Goal: Information Seeking & Learning: Learn about a topic

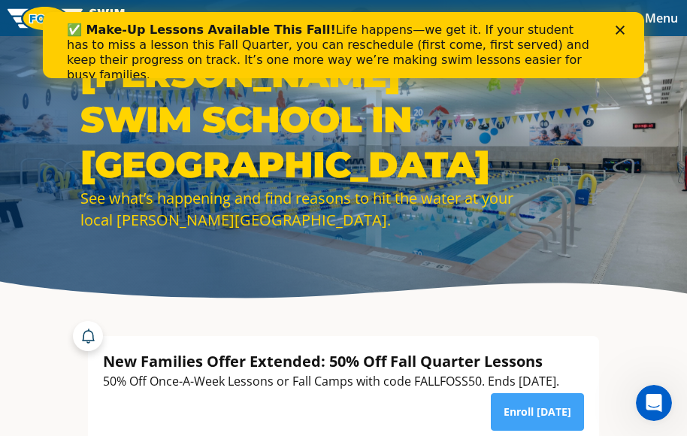
click at [621, 27] on icon "Close" at bounding box center [620, 30] width 9 height 9
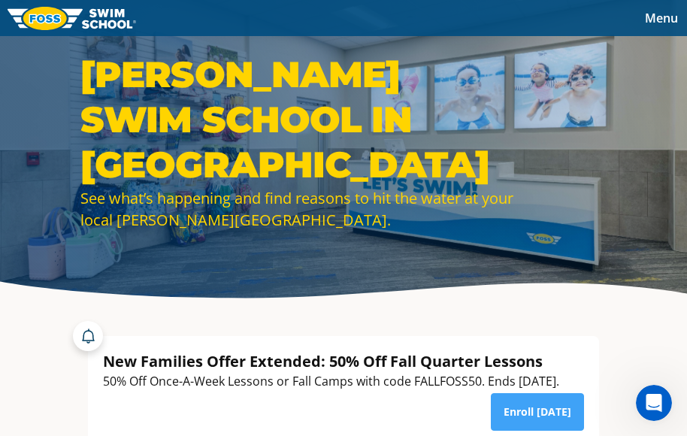
click at [660, 17] on span "Menu" at bounding box center [661, 18] width 33 height 17
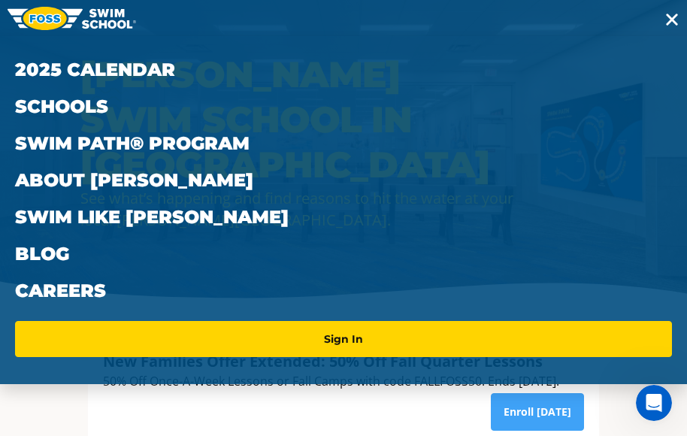
click at [660, 17] on button "Menu" at bounding box center [672, 18] width 30 height 21
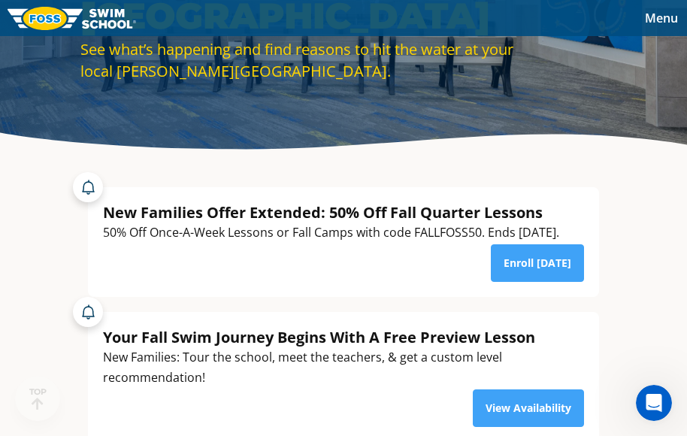
scroll to position [150, 0]
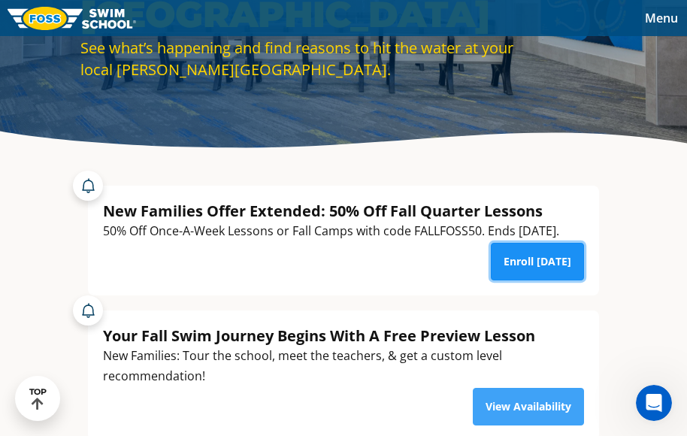
click at [533, 280] on link "Enroll Today" at bounding box center [537, 262] width 93 height 38
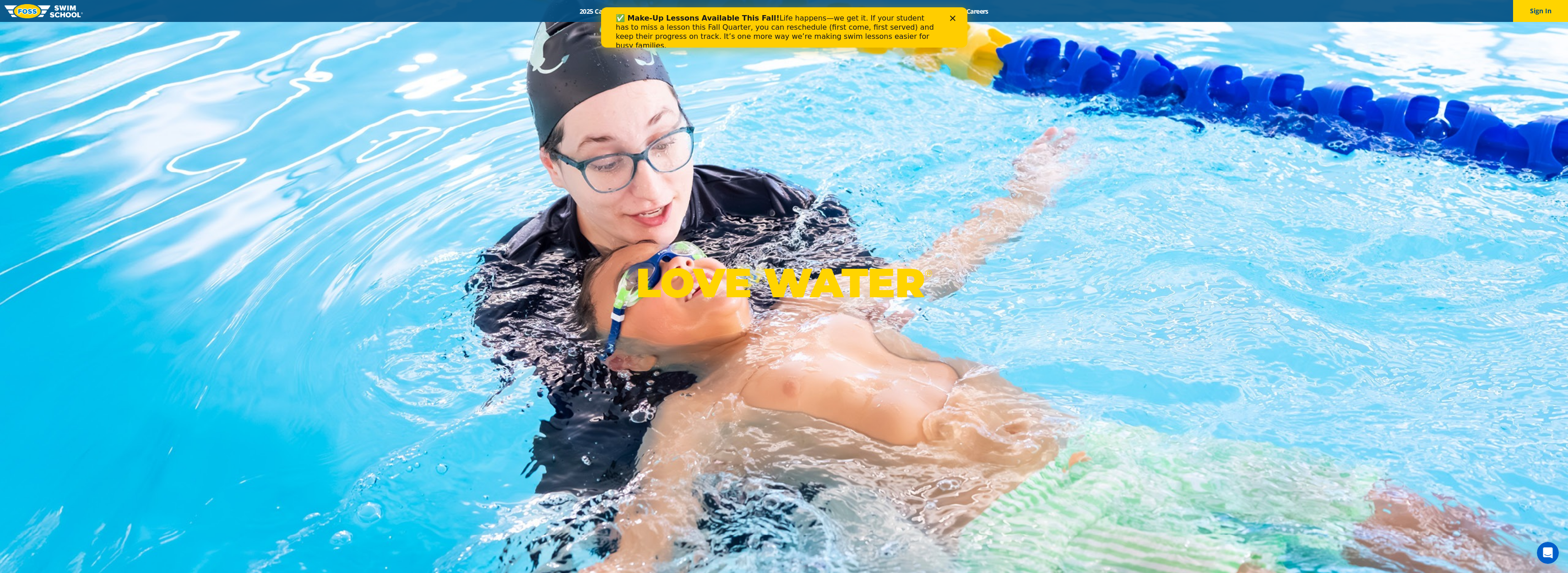
click at [951, 16] on icon "Close" at bounding box center [952, 18] width 5 height 5
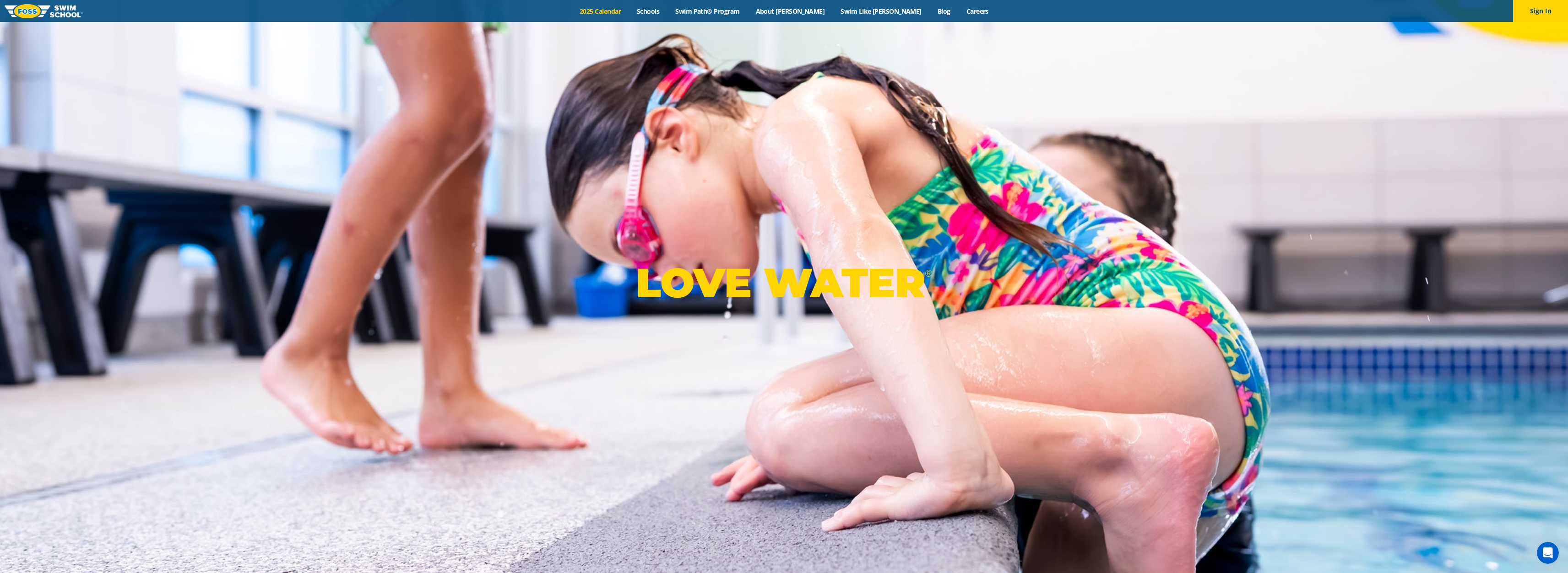
click at [629, 9] on link "2025 Calendar" at bounding box center [600, 11] width 57 height 9
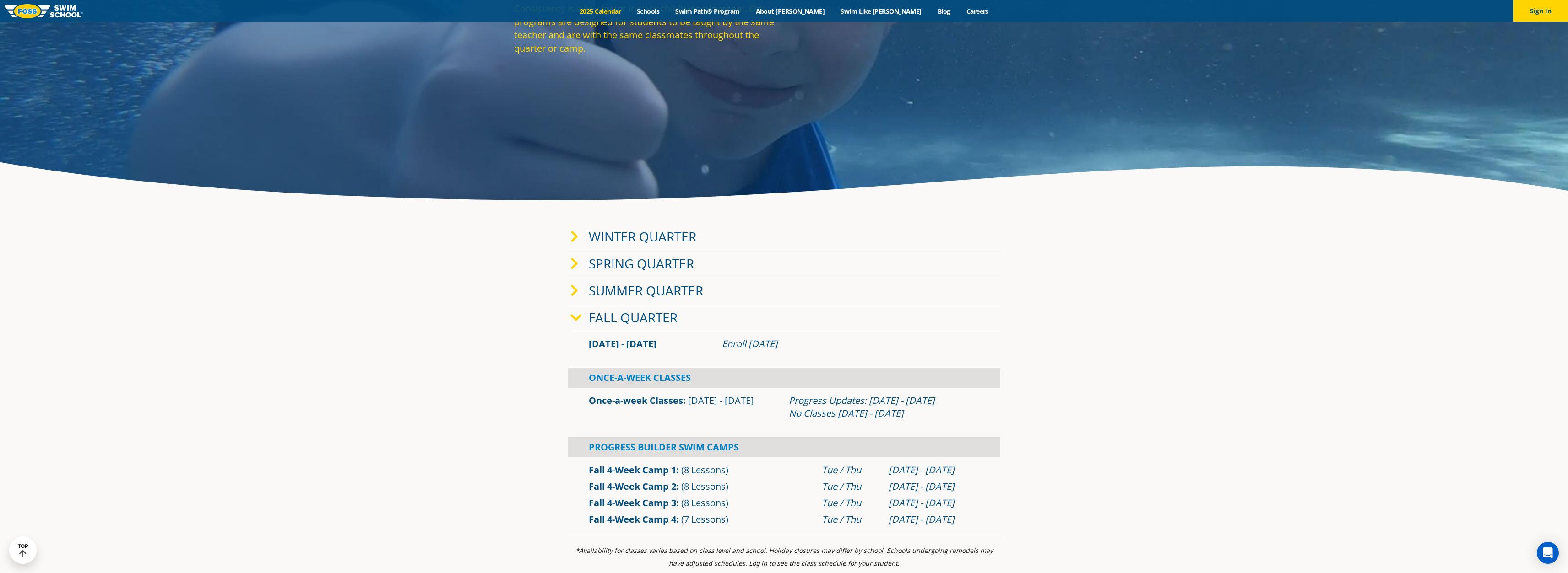
scroll to position [229, 0]
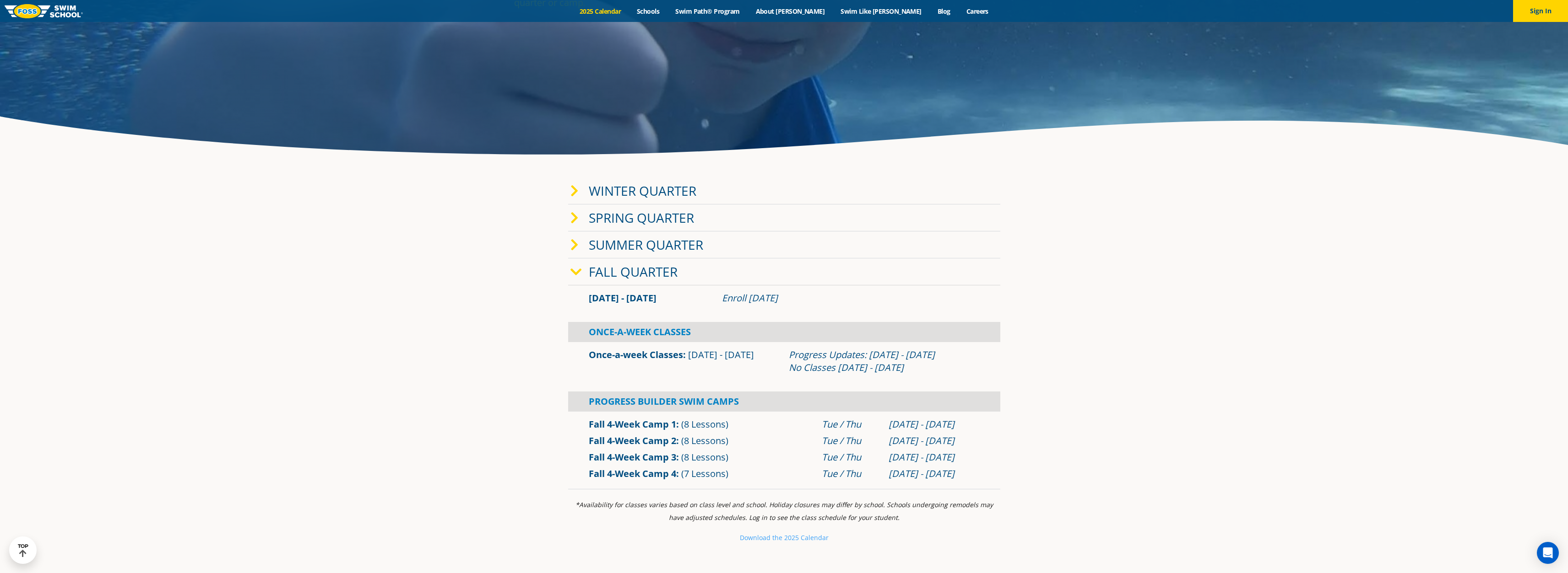
click at [625, 276] on link "Fall Quarter" at bounding box center [633, 271] width 89 height 18
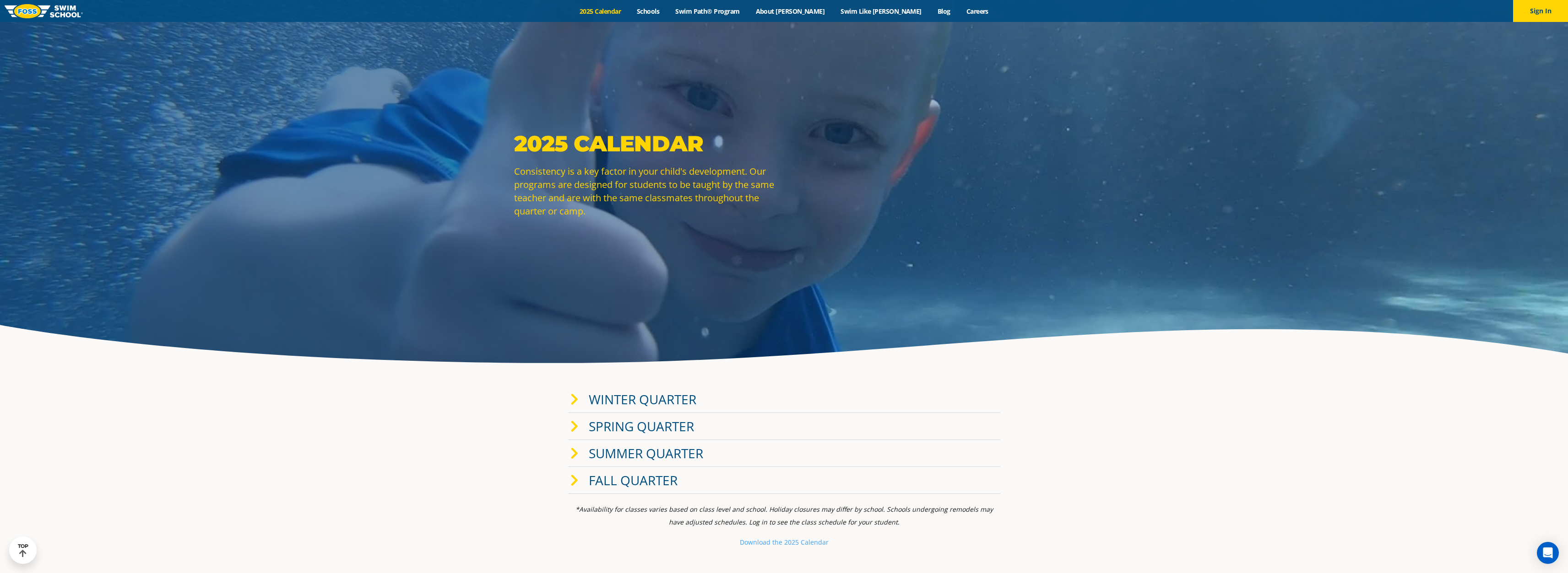
scroll to position [0, 0]
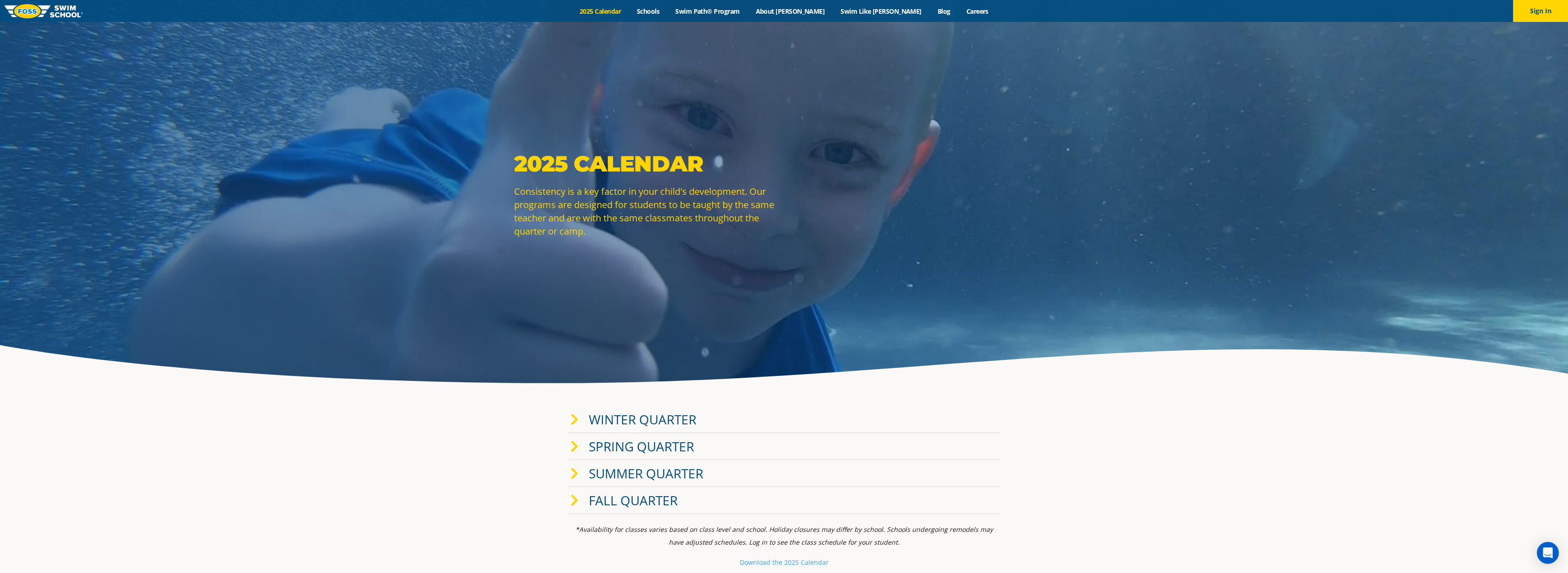
click at [686, 16] on div "Menu 2025 Calendar Schools Swim Path® Program About FOSS Swim Like Regan Blog C…" at bounding box center [784, 11] width 1568 height 22
click at [727, 11] on link "Swim Path® Program" at bounding box center [708, 11] width 80 height 9
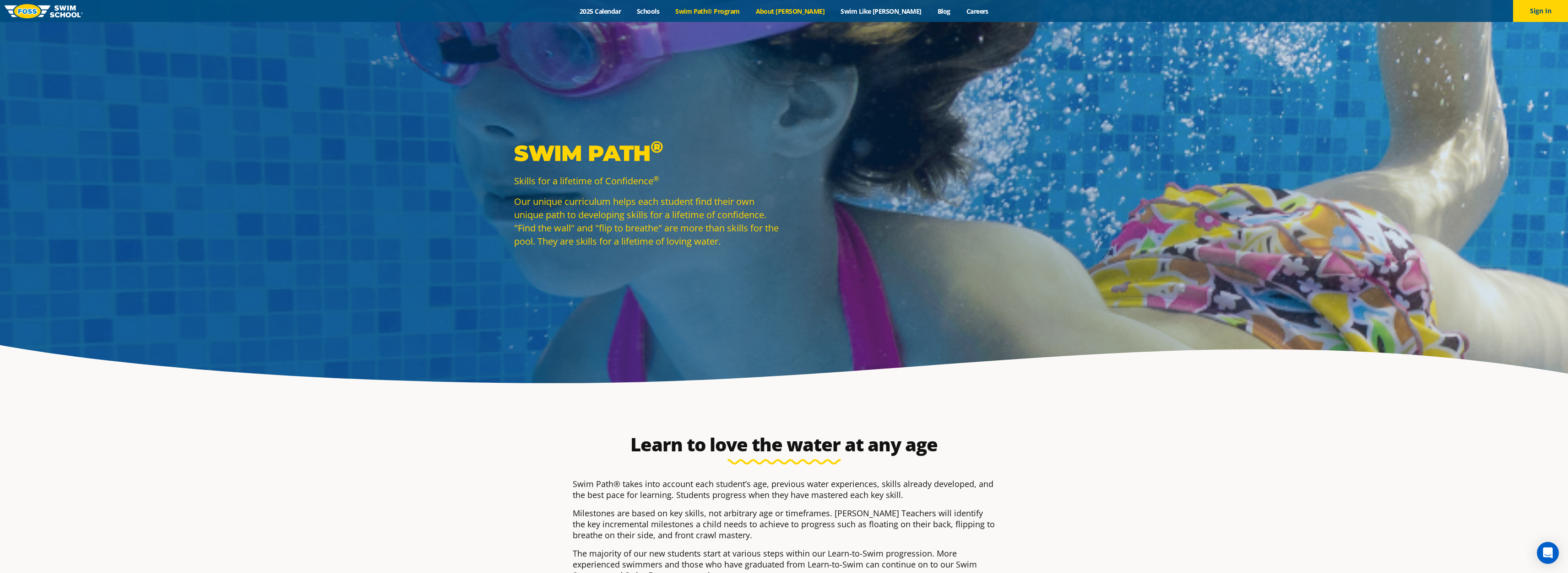
click at [805, 12] on link "About [PERSON_NAME]" at bounding box center [790, 11] width 85 height 9
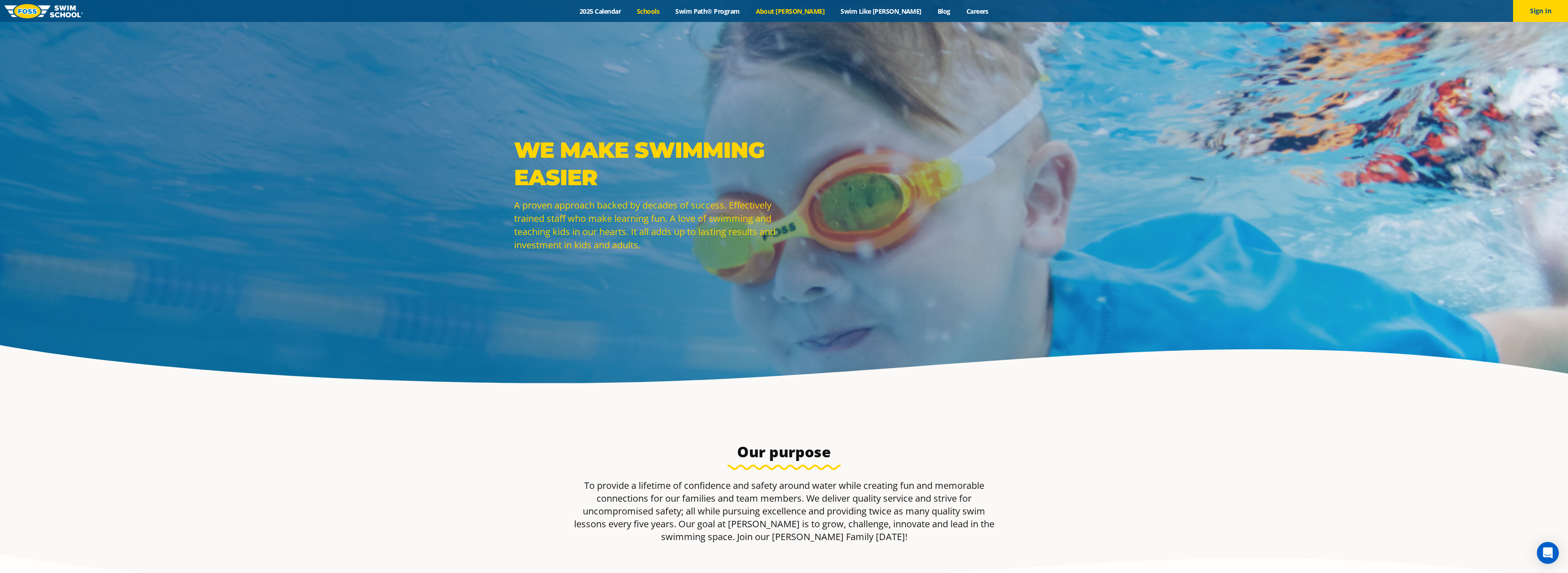
click at [668, 13] on link "Schools" at bounding box center [648, 11] width 38 height 9
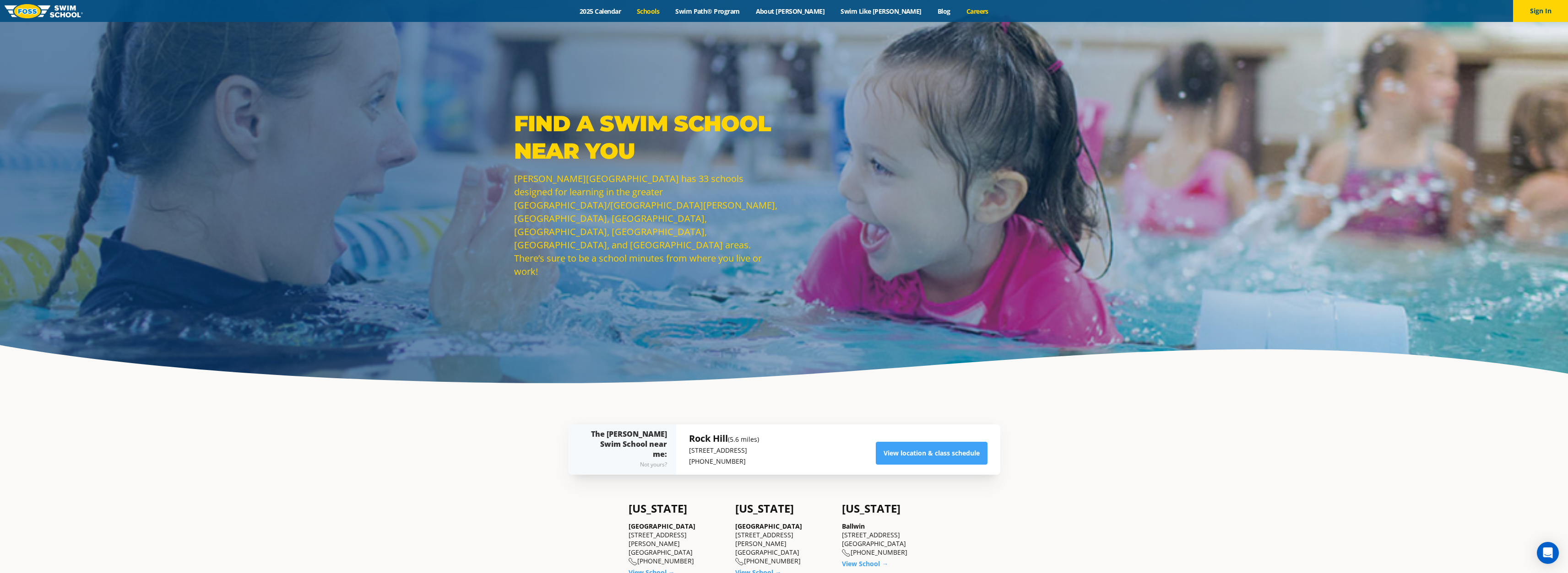
click at [958, 10] on link "Careers" at bounding box center [977, 11] width 38 height 9
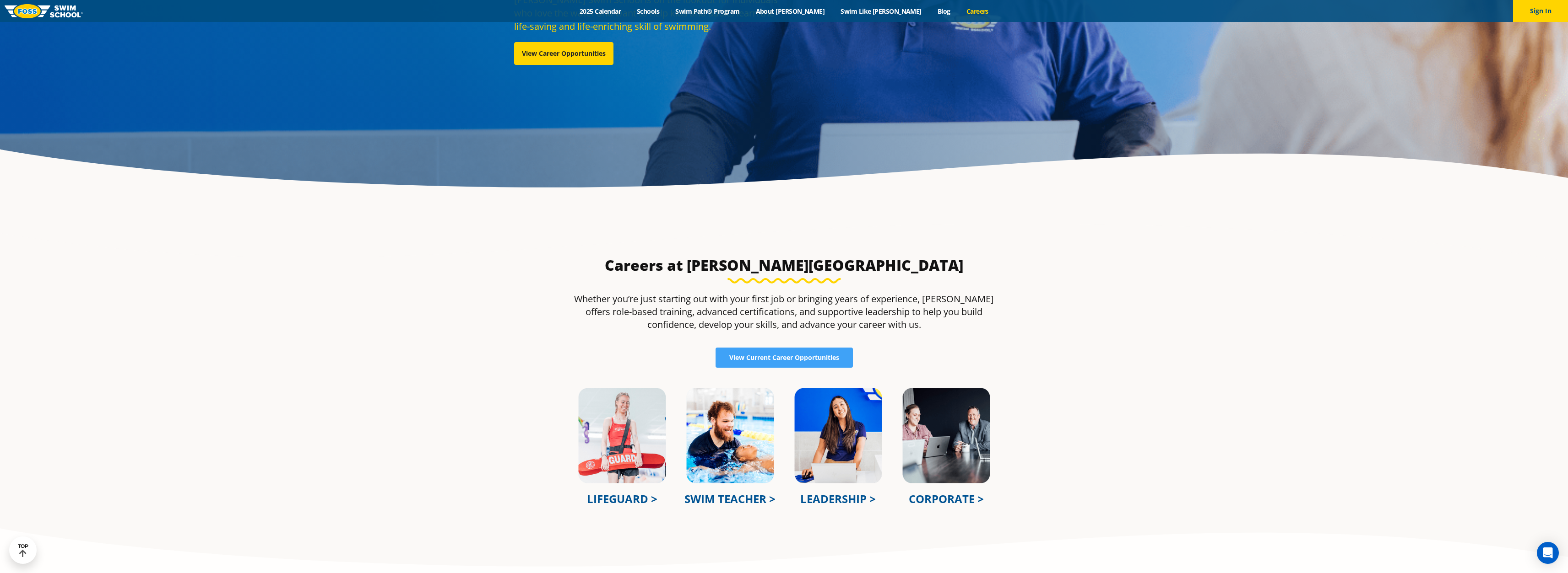
scroll to position [46, 0]
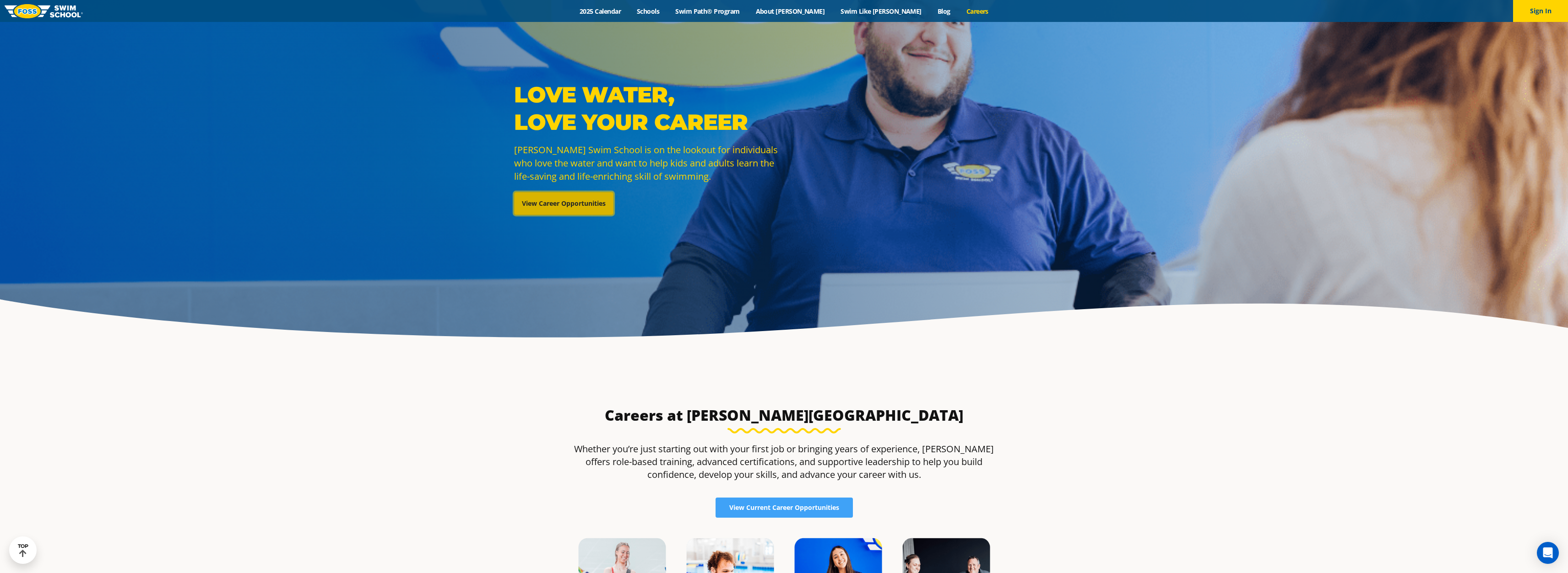
click at [564, 201] on link "View Career Opportunities" at bounding box center [564, 204] width 99 height 23
